Goal: Information Seeking & Learning: Check status

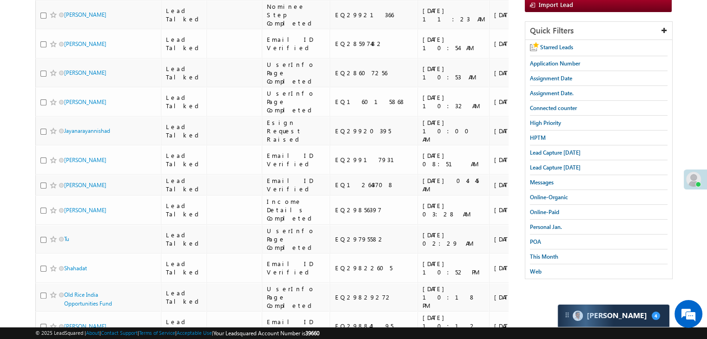
scroll to position [139, 0]
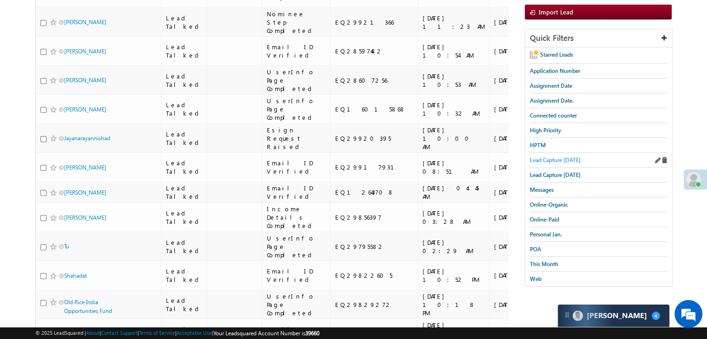
click at [553, 160] on span "Lead Capture today" at bounding box center [555, 160] width 51 height 7
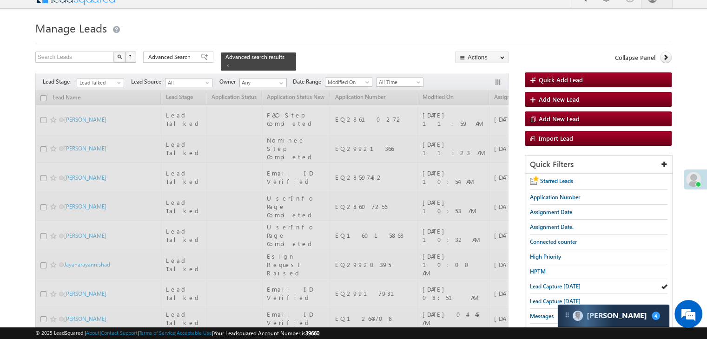
scroll to position [0, 0]
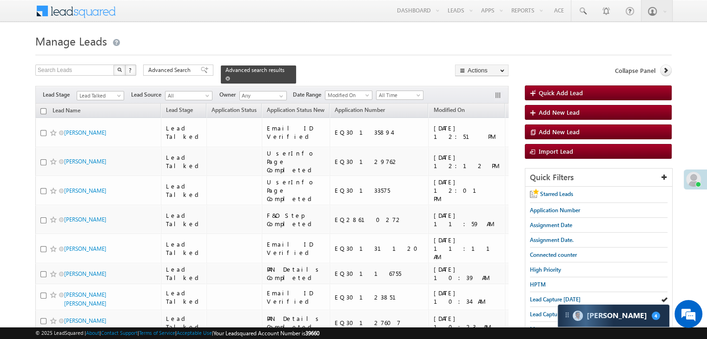
click at [277, 74] on div "Advanced search results" at bounding box center [258, 75] width 75 height 18
click at [230, 76] on span at bounding box center [227, 78] width 5 height 5
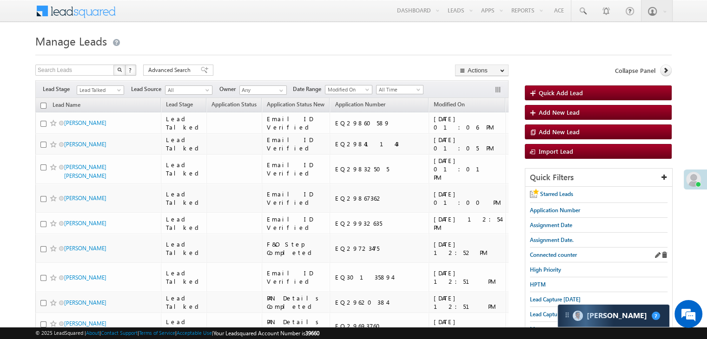
scroll to position [93, 0]
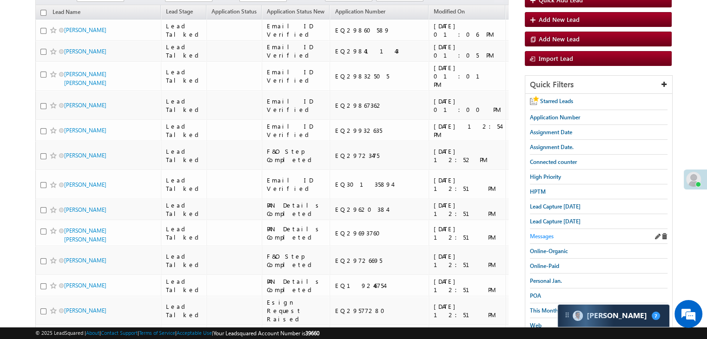
click at [546, 233] on span "Messages" at bounding box center [542, 236] width 24 height 7
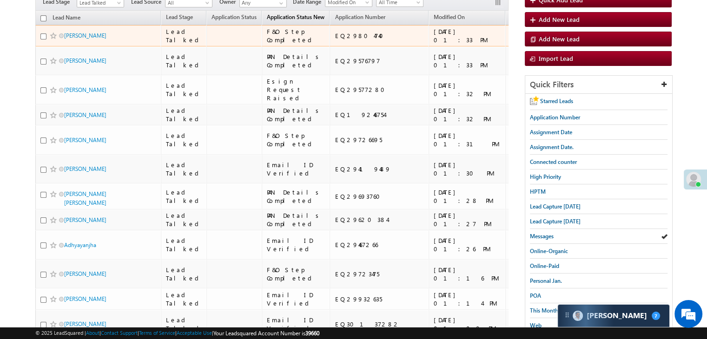
scroll to position [46, 0]
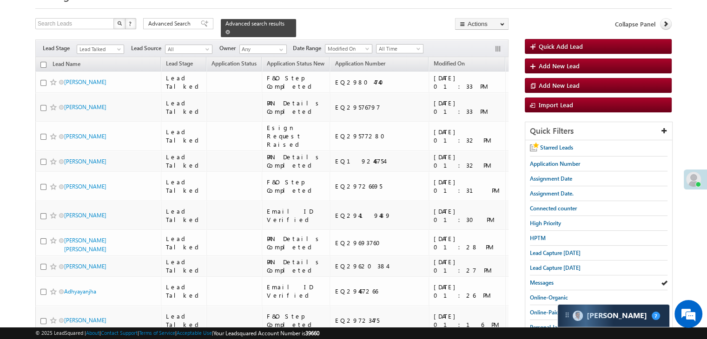
click at [230, 30] on span at bounding box center [227, 32] width 5 height 5
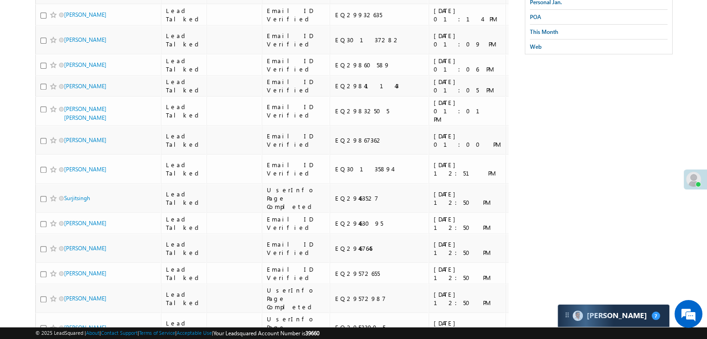
scroll to position [0, 0]
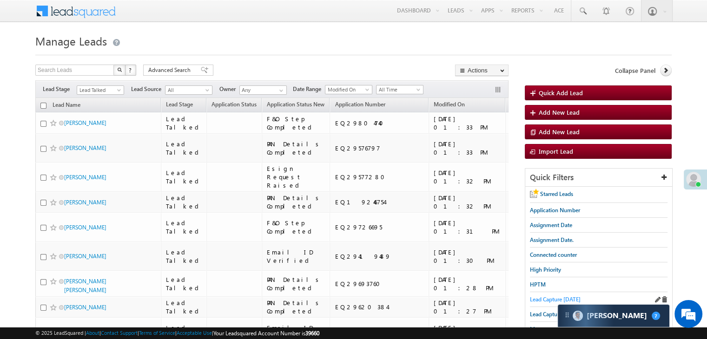
click at [541, 297] on span "Lead Capture today" at bounding box center [555, 299] width 51 height 7
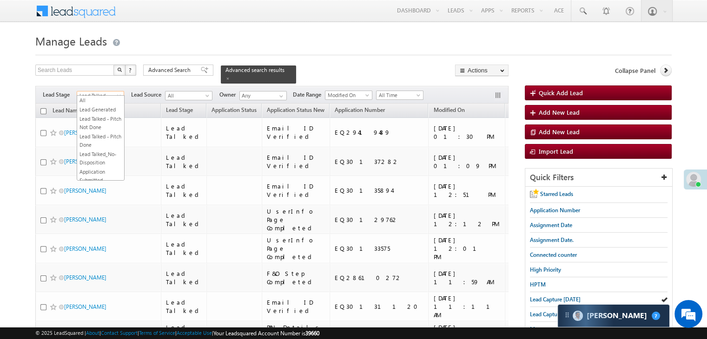
click at [99, 92] on span "Lead Talked" at bounding box center [99, 96] width 44 height 8
click at [102, 101] on link "All" at bounding box center [100, 100] width 47 height 8
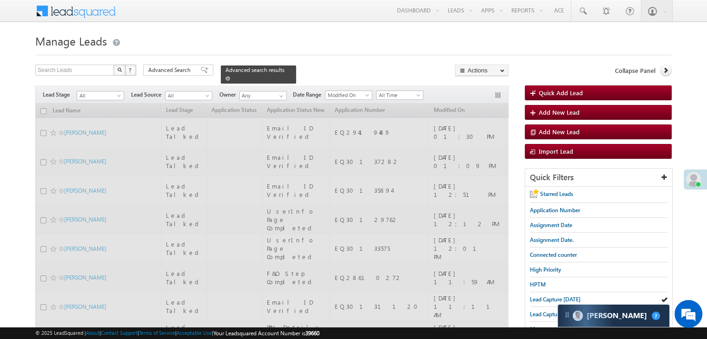
click at [230, 76] on span at bounding box center [227, 78] width 5 height 5
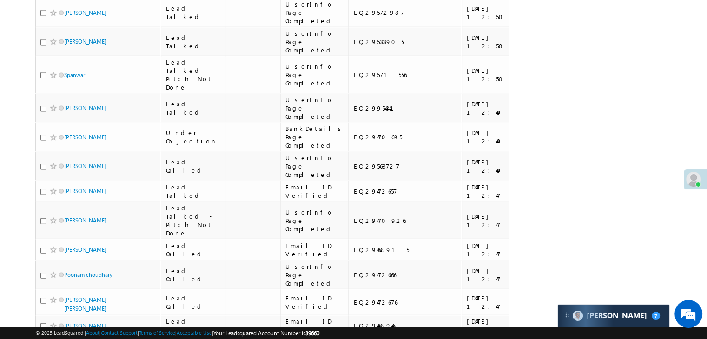
scroll to position [836, 0]
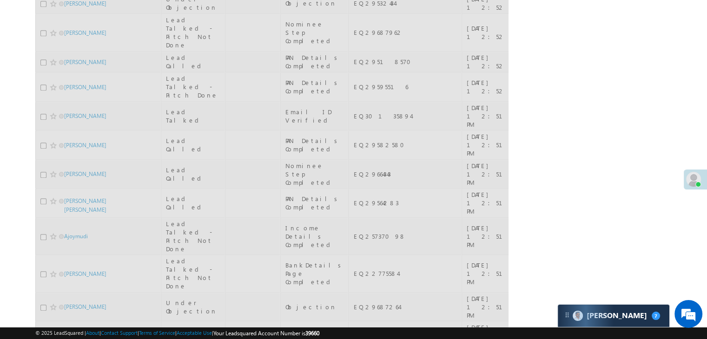
scroll to position [0, 0]
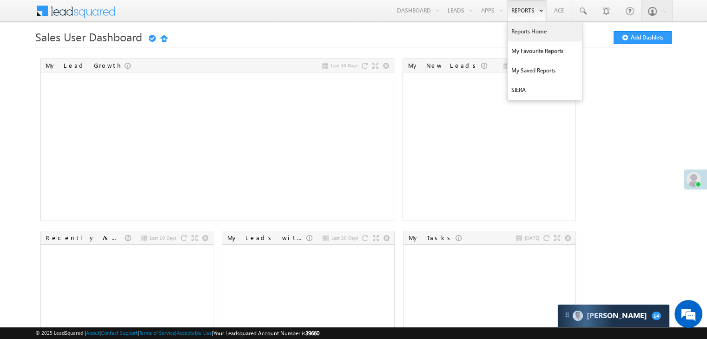
click at [525, 31] on link "Reports Home" at bounding box center [544, 32] width 74 height 20
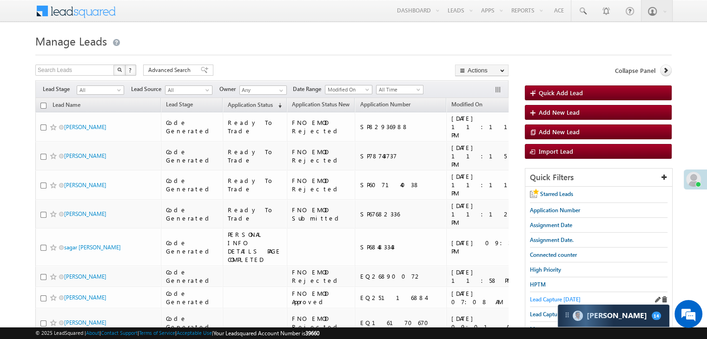
click at [535, 297] on span "Lead Capture [DATE]" at bounding box center [555, 299] width 51 height 7
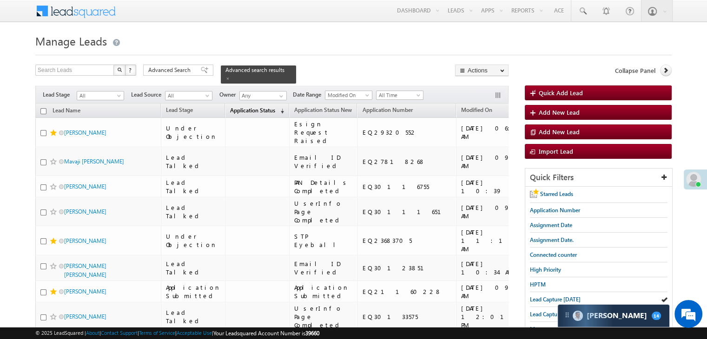
click at [230, 107] on span "Application Status" at bounding box center [252, 110] width 45 height 7
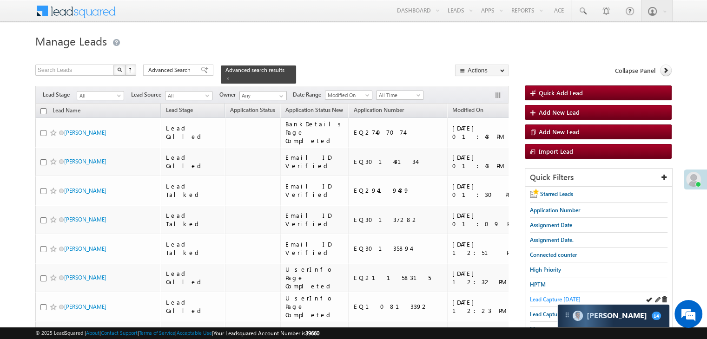
click at [552, 299] on span "Lead Capture today" at bounding box center [555, 299] width 51 height 7
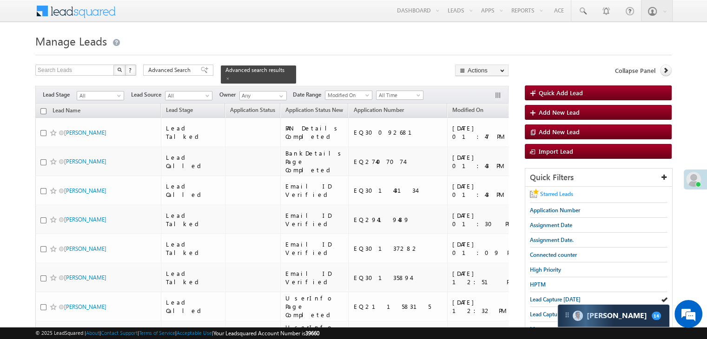
click at [553, 193] on span "Starred Leads" at bounding box center [556, 193] width 33 height 7
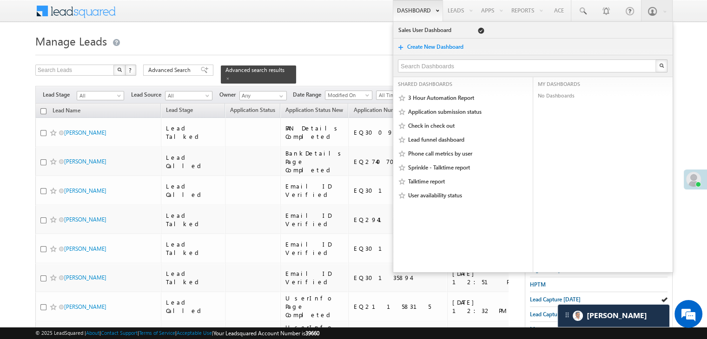
drag, startPoint x: 276, startPoint y: 70, endPoint x: 411, endPoint y: 0, distance: 152.5
click at [230, 76] on span at bounding box center [227, 78] width 5 height 5
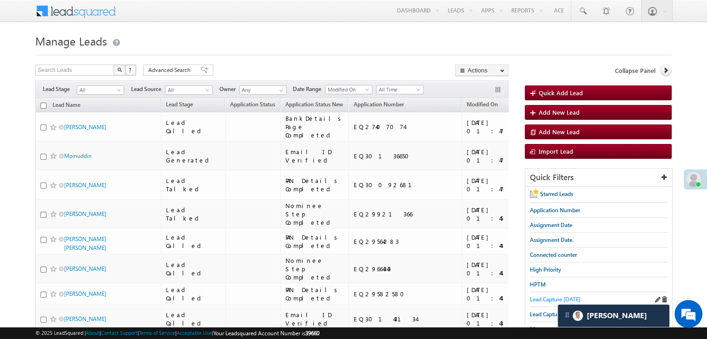
click at [546, 301] on span "Lead Capture today" at bounding box center [555, 299] width 51 height 7
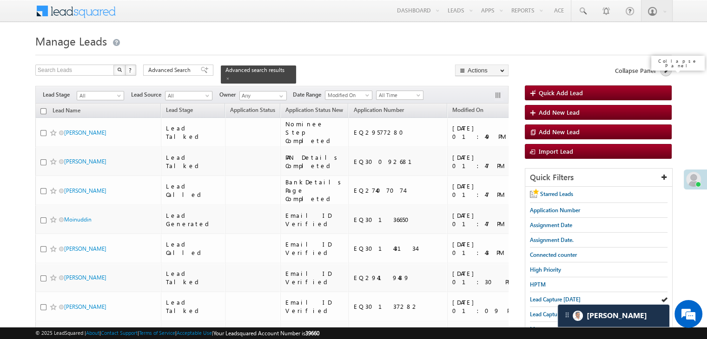
click at [661, 70] on link at bounding box center [666, 71] width 12 height 12
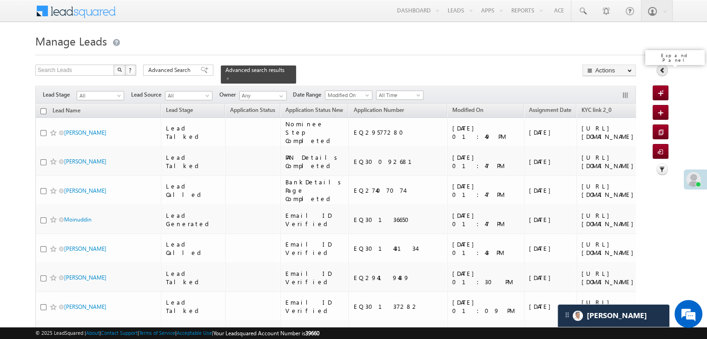
click at [662, 74] on link at bounding box center [662, 71] width 12 height 12
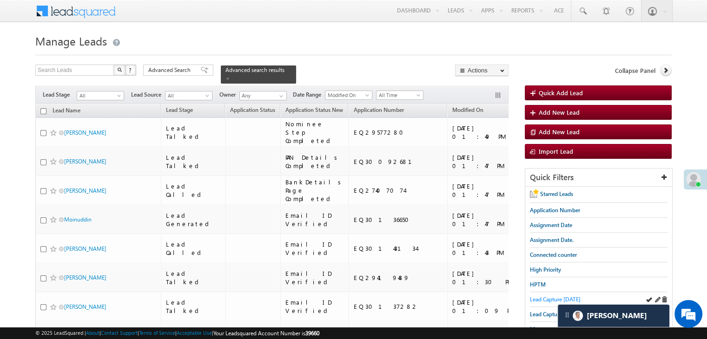
click at [533, 296] on span "Lead Capture today" at bounding box center [555, 299] width 51 height 7
click at [565, 238] on span "Assignment Date." at bounding box center [552, 239] width 44 height 7
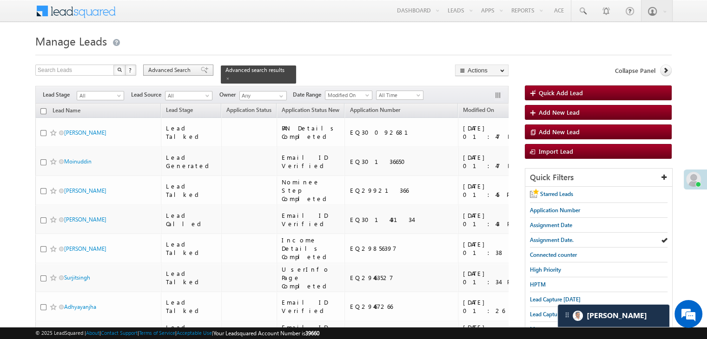
click at [171, 70] on span "Advanced Search" at bounding box center [170, 70] width 45 height 8
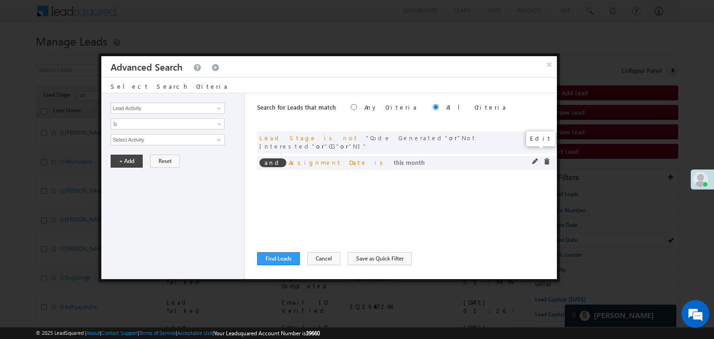
click at [534, 158] on span at bounding box center [535, 161] width 7 height 7
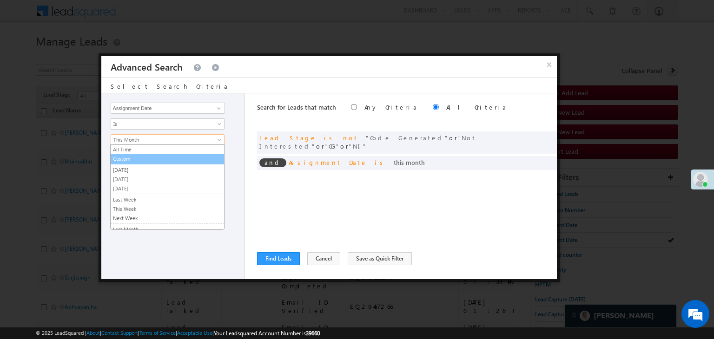
click at [165, 158] on link "Custom" at bounding box center [167, 159] width 113 height 8
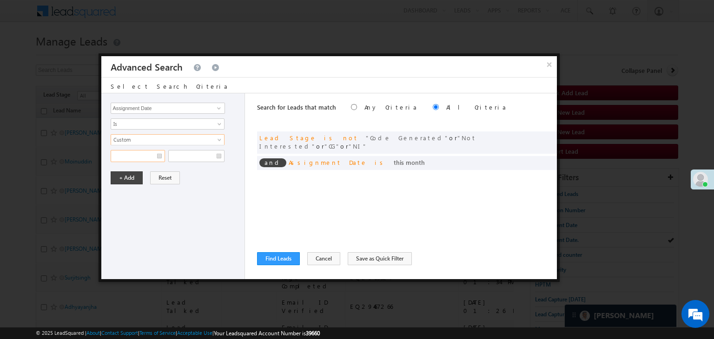
click at [154, 158] on input "text" at bounding box center [138, 156] width 54 height 12
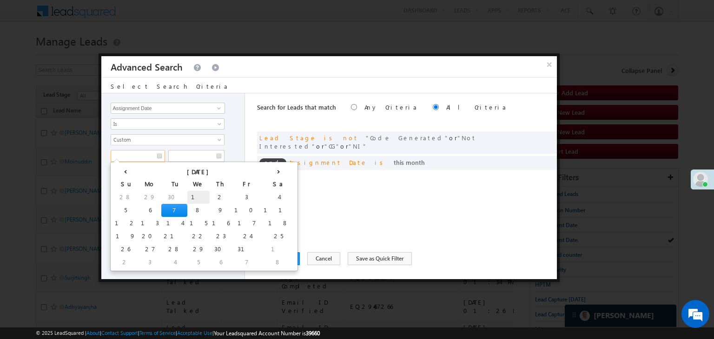
click at [187, 195] on td "1" at bounding box center [198, 197] width 22 height 13
type input "10/01/25"
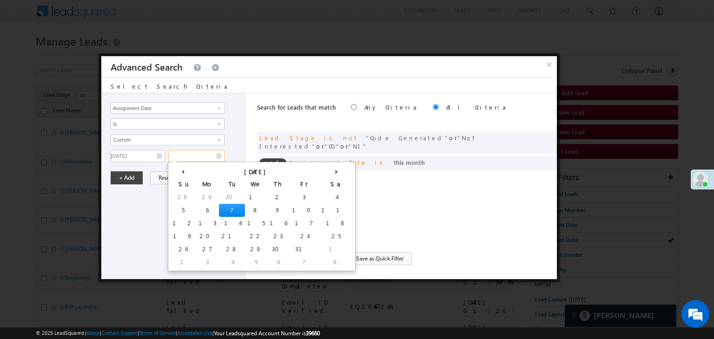
click at [205, 155] on input "text" at bounding box center [196, 156] width 56 height 12
click at [289, 196] on td "3" at bounding box center [303, 197] width 29 height 13
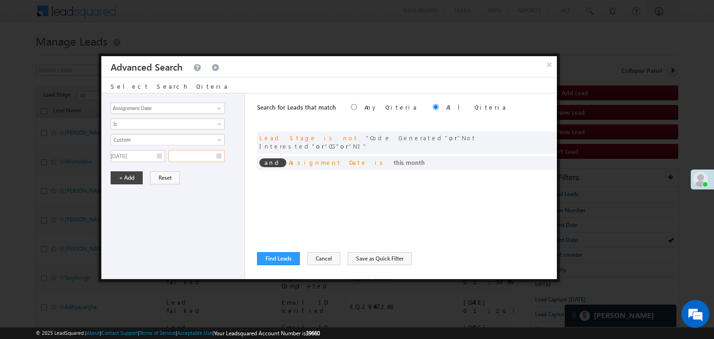
type input "10/03/25"
click at [126, 173] on button "+ Add" at bounding box center [127, 177] width 32 height 13
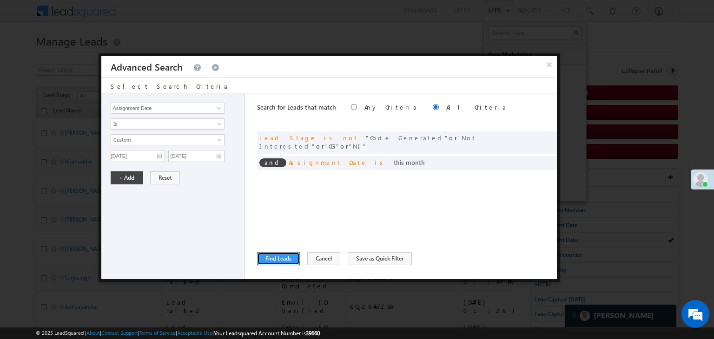
click at [280, 258] on button "Find Leads" at bounding box center [278, 258] width 43 height 13
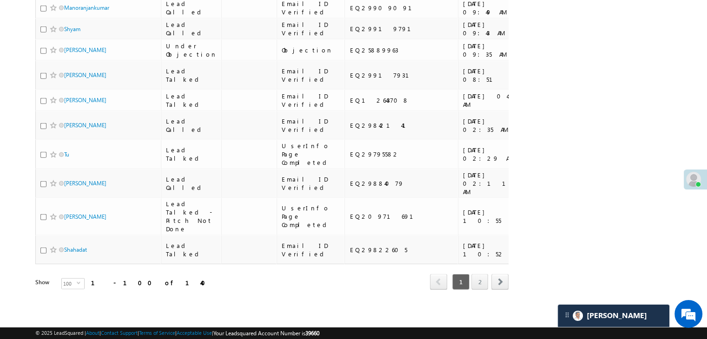
scroll to position [5248, 0]
click at [479, 277] on link "2" at bounding box center [479, 282] width 17 height 16
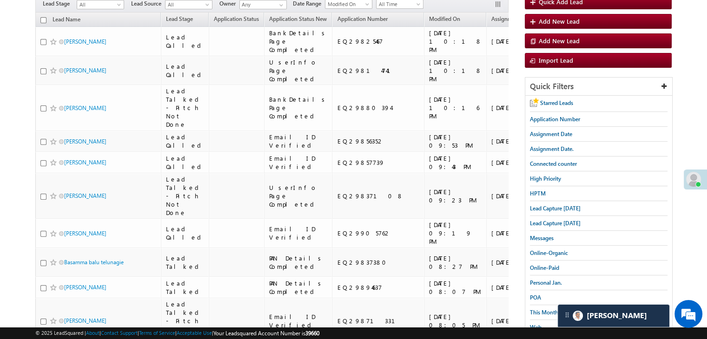
scroll to position [61, 0]
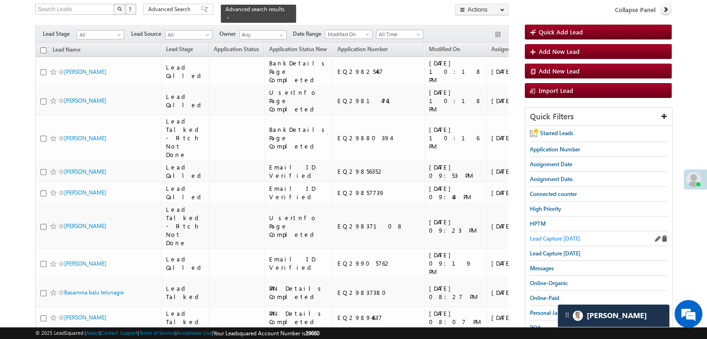
click at [550, 235] on span "Lead Capture today" at bounding box center [555, 238] width 51 height 7
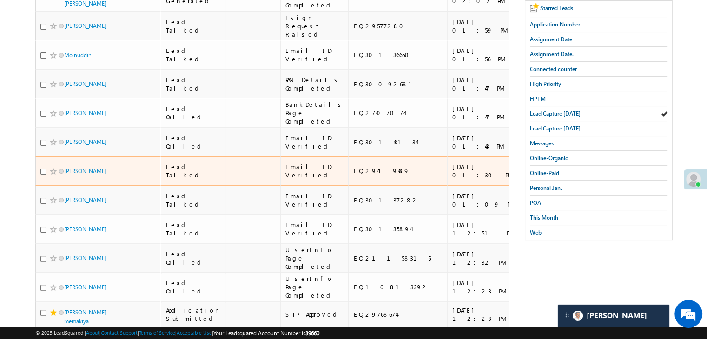
scroll to position [0, 0]
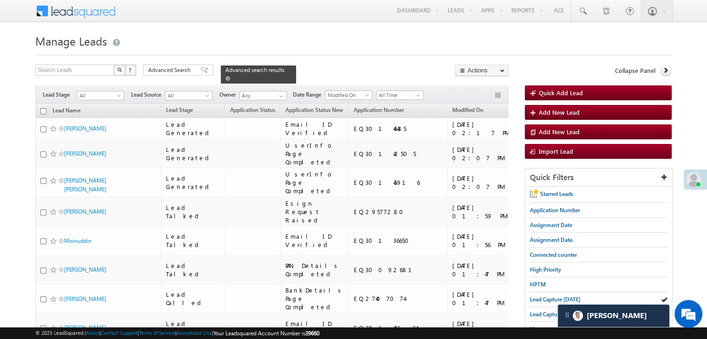
click at [230, 76] on span at bounding box center [227, 78] width 5 height 5
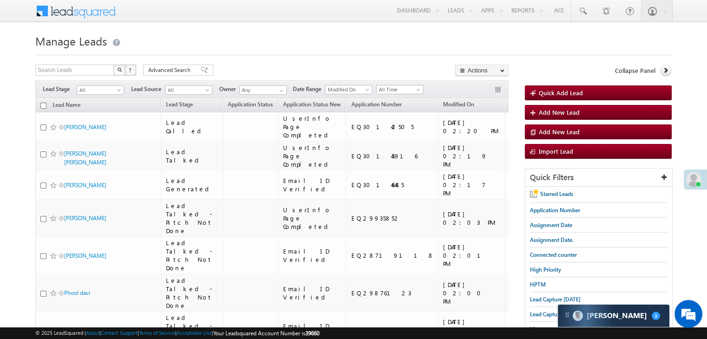
scroll to position [46, 0]
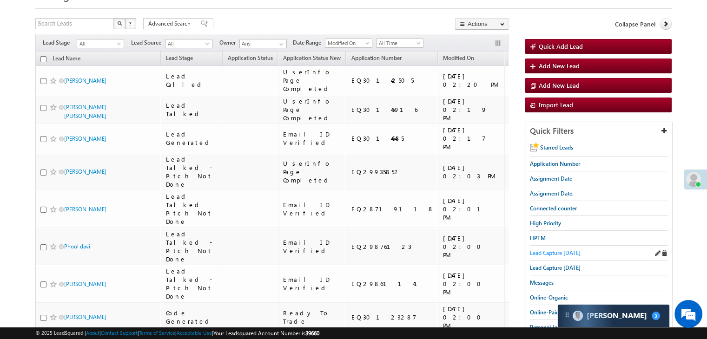
click at [555, 250] on span "Lead Capture today" at bounding box center [555, 253] width 51 height 7
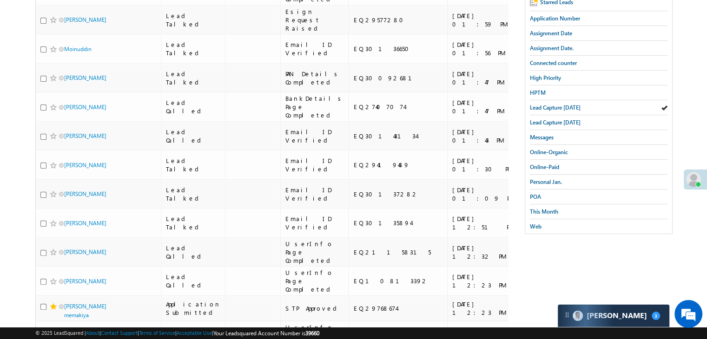
scroll to position [186, 0]
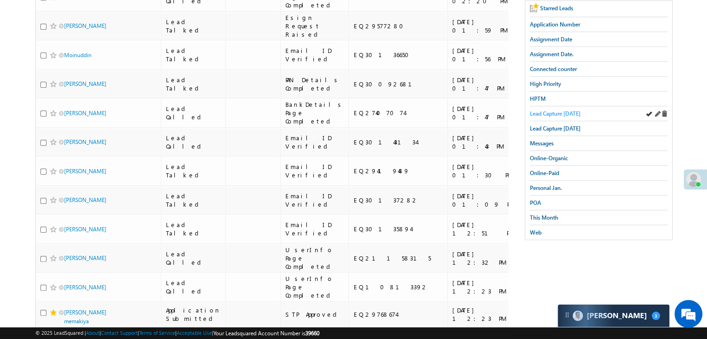
click at [550, 114] on span "Lead Capture today" at bounding box center [555, 113] width 51 height 7
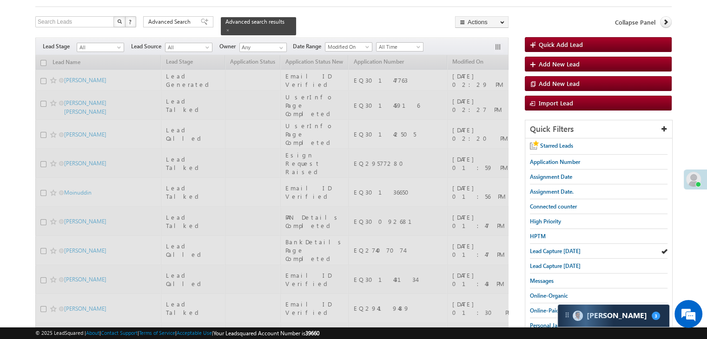
scroll to position [46, 0]
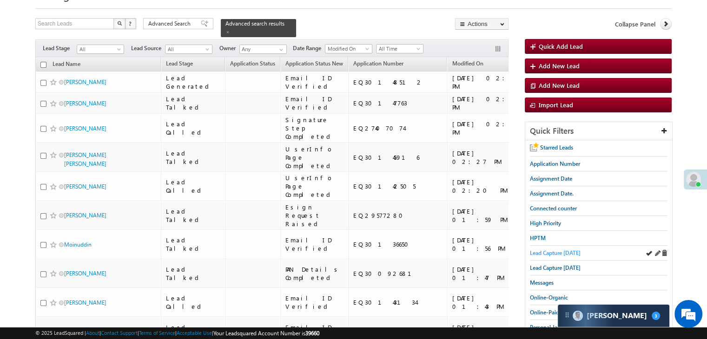
click at [556, 250] on span "Lead Capture today" at bounding box center [555, 253] width 51 height 7
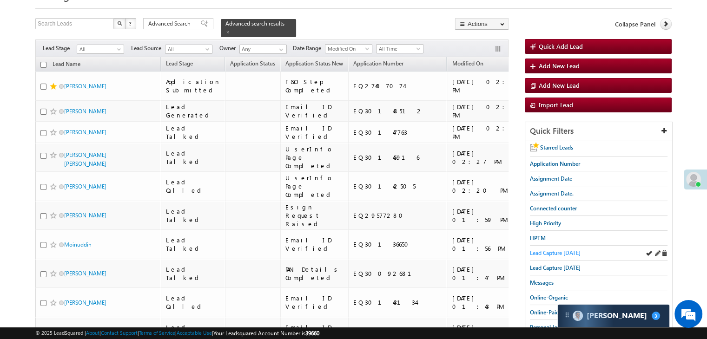
click at [538, 253] on span "Lead Capture today" at bounding box center [555, 253] width 51 height 7
click at [539, 251] on span "Lead Capture today" at bounding box center [555, 253] width 51 height 7
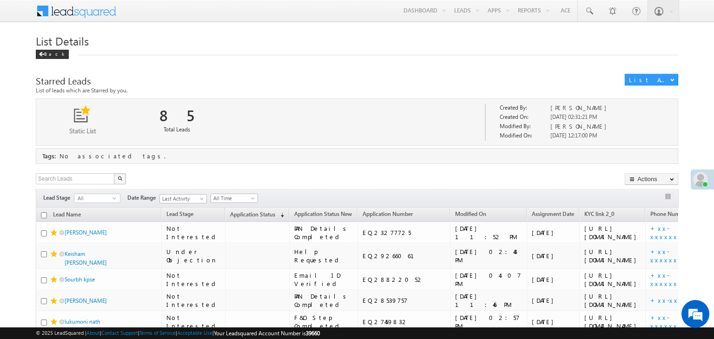
click at [233, 213] on span "Application Status" at bounding box center [252, 214] width 45 height 7
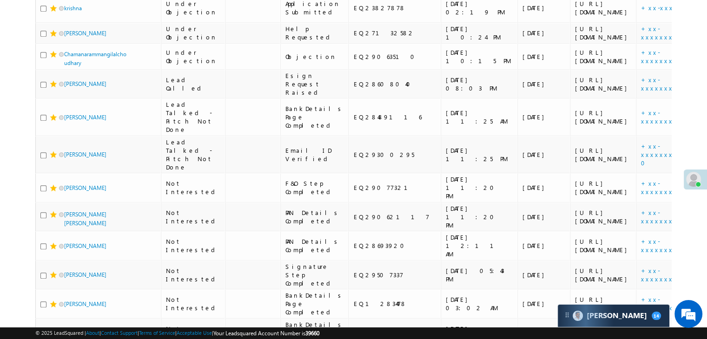
scroll to position [511, 0]
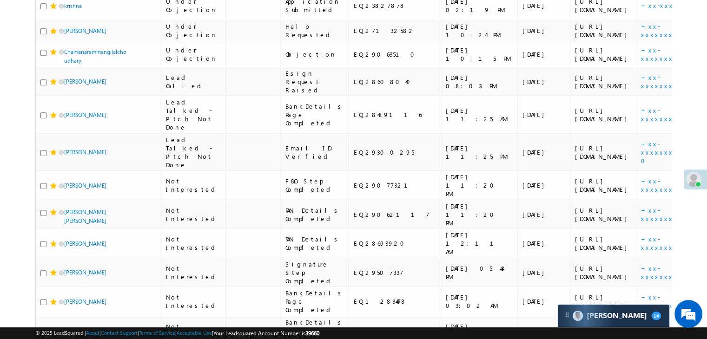
scroll to position [650, 0]
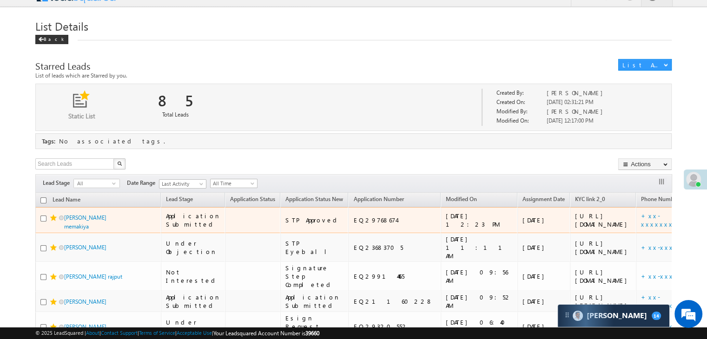
scroll to position [0, 0]
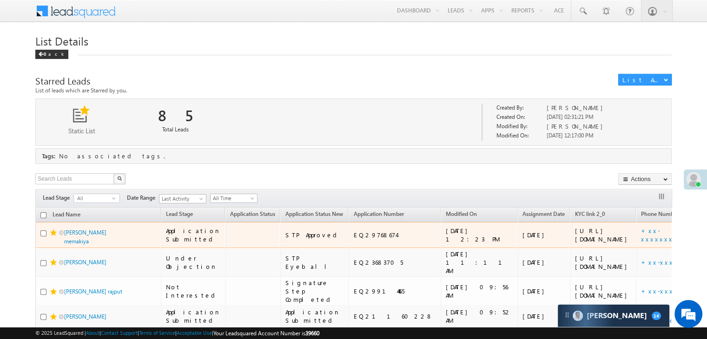
click at [353, 239] on div "EQ29768674" at bounding box center [394, 235] width 83 height 8
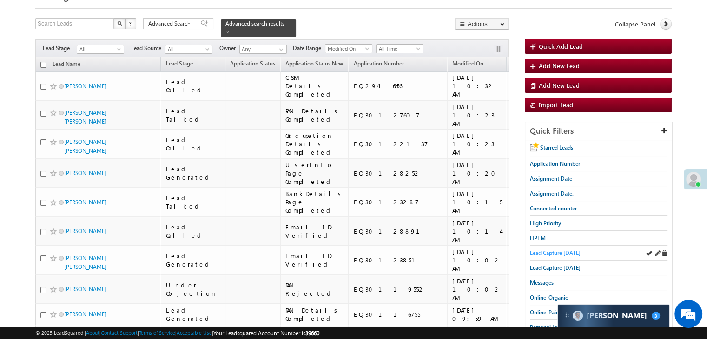
click at [536, 250] on span "Lead Capture [DATE]" at bounding box center [555, 253] width 51 height 7
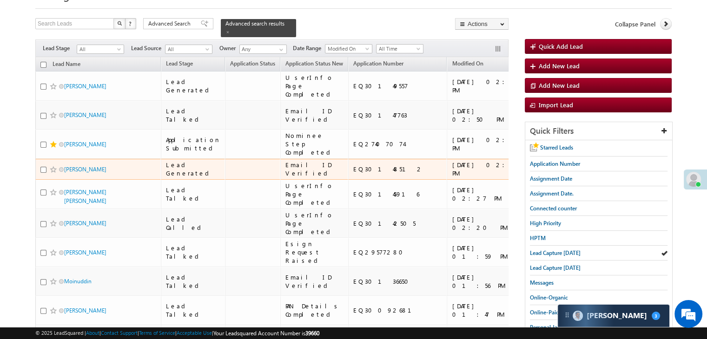
scroll to position [93, 0]
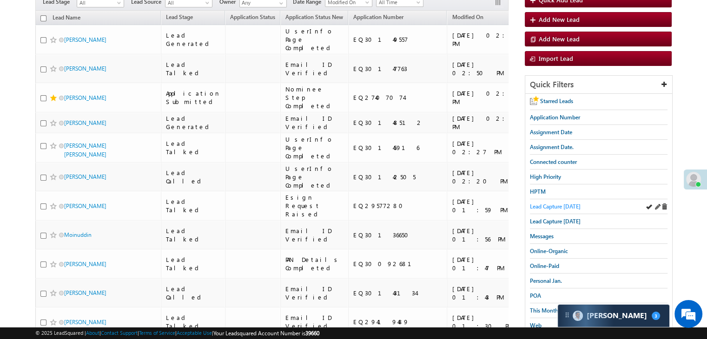
click at [550, 204] on span "Lead Capture [DATE]" at bounding box center [555, 206] width 51 height 7
click at [561, 206] on span "Lead Capture [DATE]" at bounding box center [555, 206] width 51 height 7
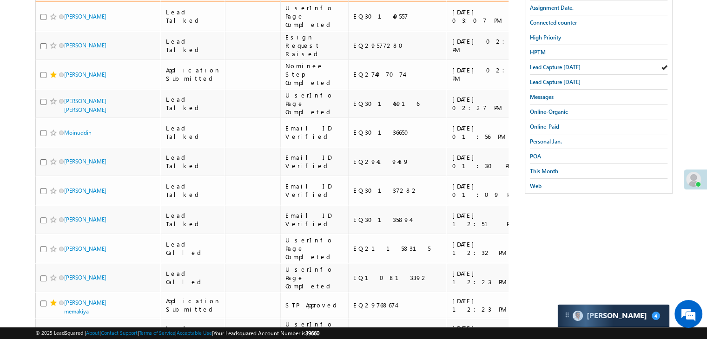
scroll to position [46, 0]
